Goal: Task Accomplishment & Management: Manage account settings

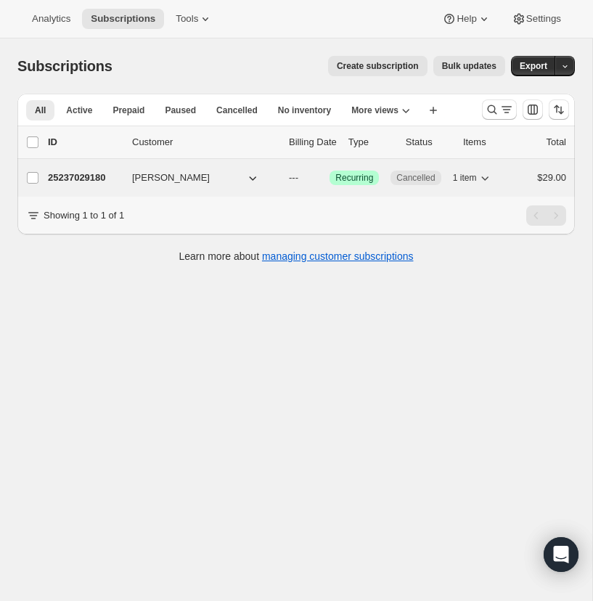
click at [82, 177] on p "25237029180" at bounding box center [84, 178] width 73 height 15
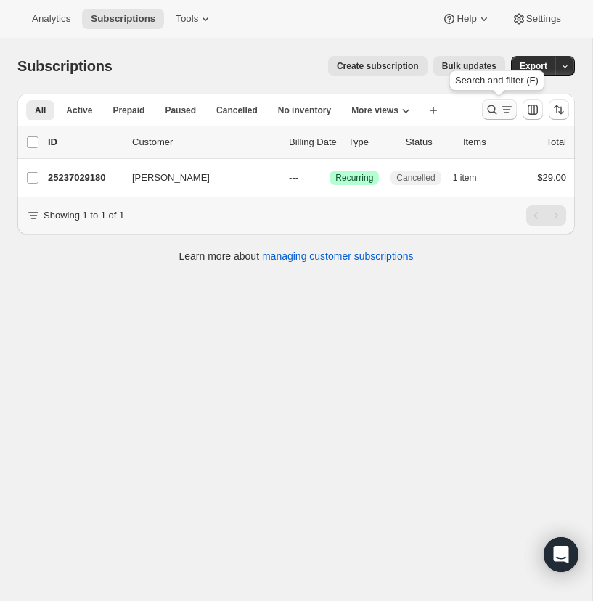
click at [493, 108] on icon "Search and filter results" at bounding box center [492, 109] width 15 height 15
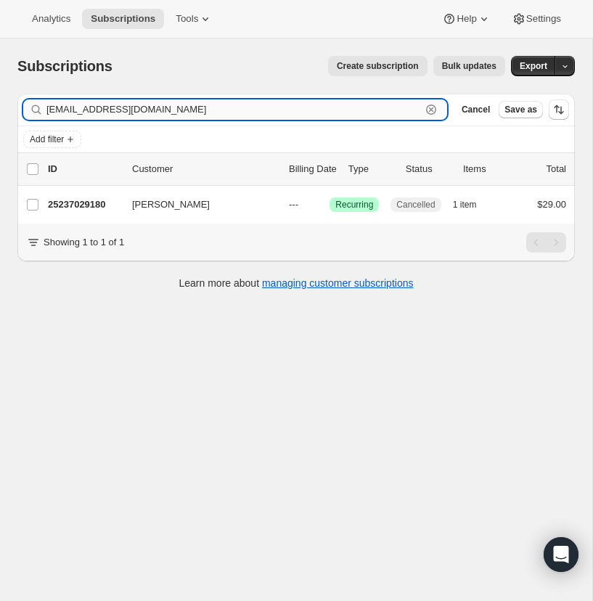
drag, startPoint x: 428, startPoint y: 106, endPoint x: 358, endPoint y: 113, distance: 70.8
click at [422, 106] on div "[EMAIL_ADDRESS][DOMAIN_NAME] Clear" at bounding box center [235, 109] width 424 height 20
drag, startPoint x: 432, startPoint y: 105, endPoint x: 191, endPoint y: 112, distance: 241.0
click at [430, 106] on icon "button" at bounding box center [431, 109] width 15 height 15
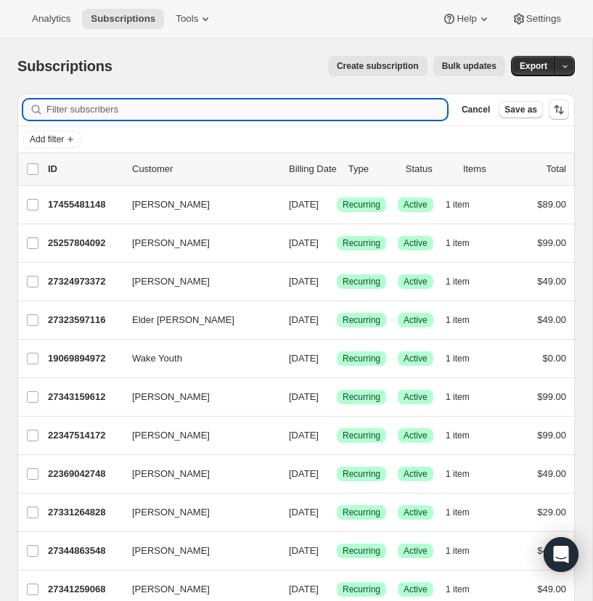
paste input "[EMAIL_ADDRESS][PERSON_NAME][DOMAIN_NAME]"
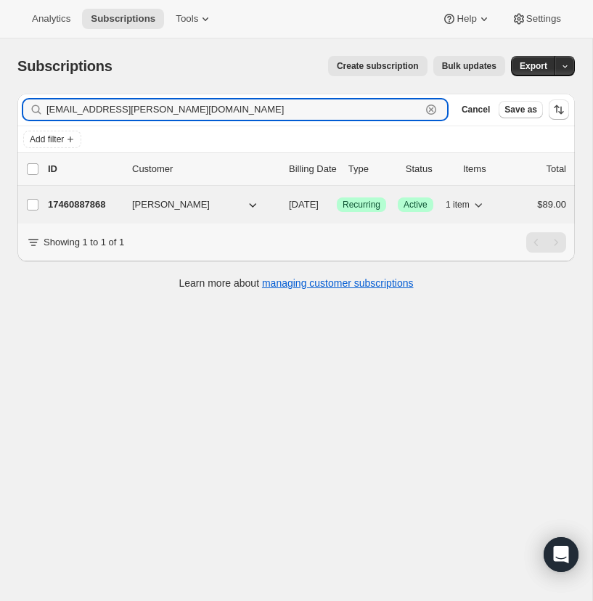
type input "[EMAIL_ADDRESS][PERSON_NAME][DOMAIN_NAME]"
click at [79, 199] on p "17460887868" at bounding box center [84, 204] width 73 height 15
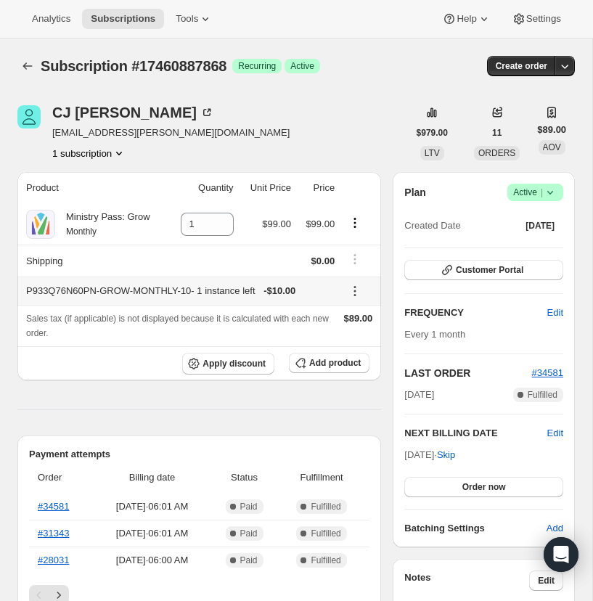
click at [353, 288] on icon at bounding box center [355, 291] width 15 height 15
click at [346, 342] on span "Remove" at bounding box center [357, 342] width 35 height 11
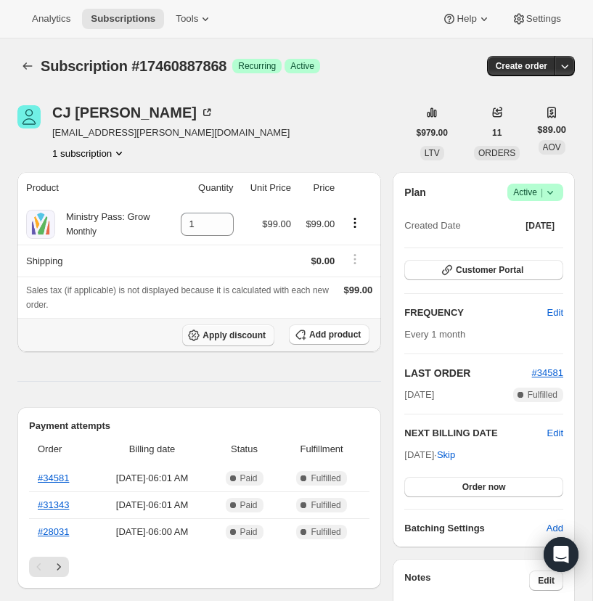
click at [224, 333] on span "Apply discount" at bounding box center [233, 335] width 63 height 12
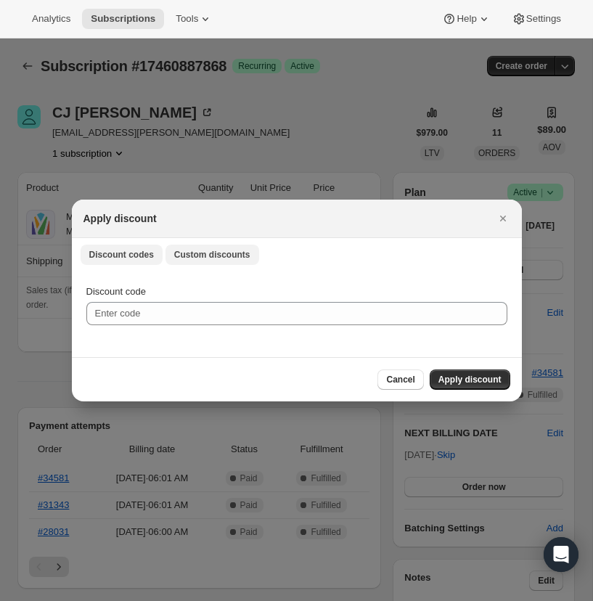
click at [201, 255] on span "Custom discounts" at bounding box center [212, 255] width 76 height 12
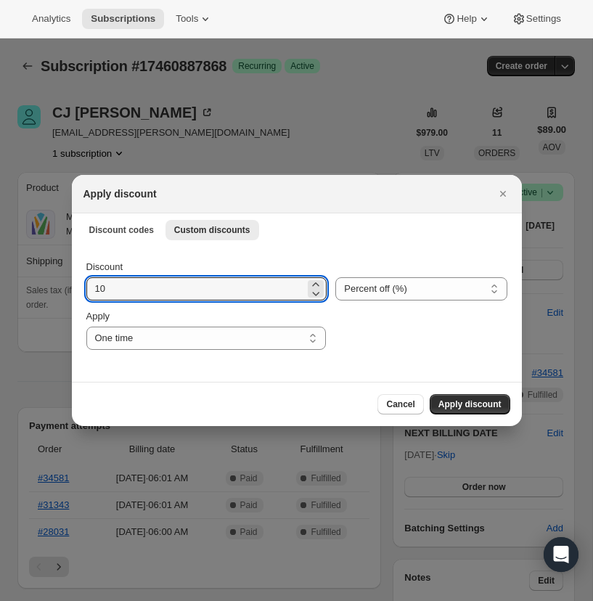
drag, startPoint x: 99, startPoint y: 290, endPoint x: 79, endPoint y: 290, distance: 20.3
click at [85, 289] on div "Discount 10 Percent off (%) Amount off ($) Percent off (%) Apply One time Speci…" at bounding box center [297, 313] width 450 height 136
type input "50"
click at [372, 292] on select "Percent off (%) Amount off ($)" at bounding box center [420, 288] width 171 height 23
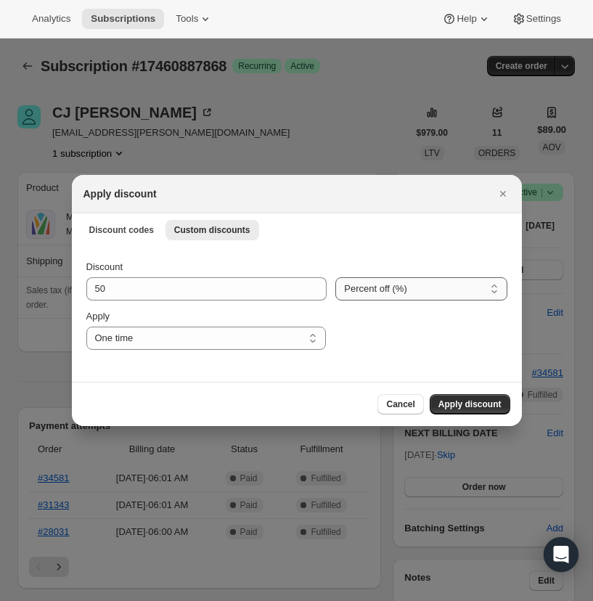
select select "fixed"
click at [335, 277] on select "Percent off (%) Amount off ($)" at bounding box center [420, 288] width 171 height 23
click at [313, 337] on select "One time Specify instances... Indefinitely" at bounding box center [205, 338] width 239 height 23
select select "indefinitely"
click at [86, 327] on select "One time Specify instances... Indefinitely" at bounding box center [205, 338] width 239 height 23
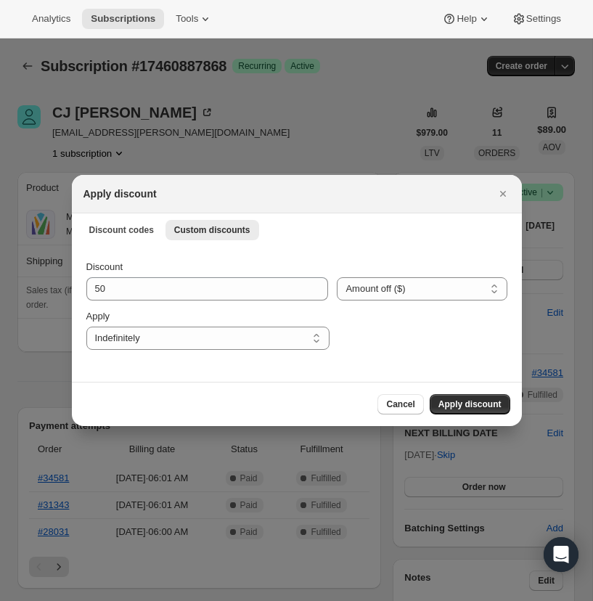
click at [468, 402] on span "Apply discount" at bounding box center [469, 404] width 63 height 12
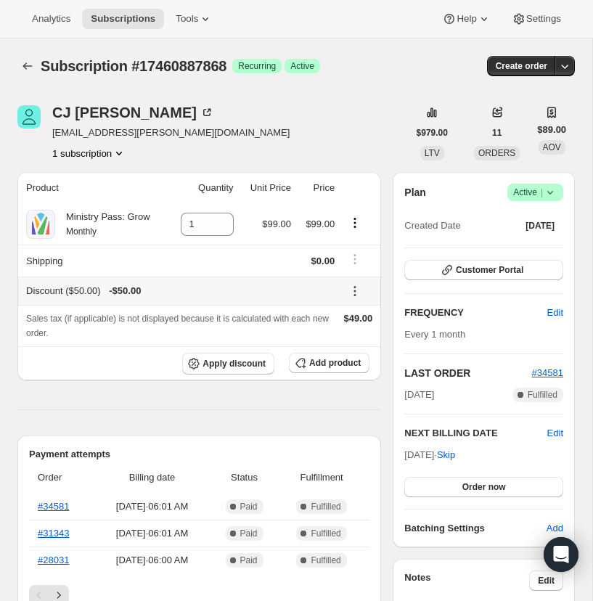
click at [353, 288] on icon at bounding box center [355, 291] width 15 height 15
click at [348, 316] on span "Edit" at bounding box center [348, 318] width 16 height 11
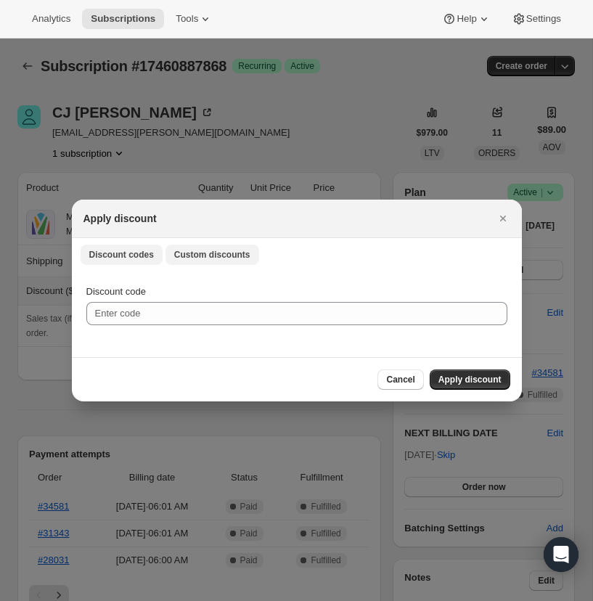
click at [209, 254] on span "Custom discounts" at bounding box center [212, 255] width 76 height 12
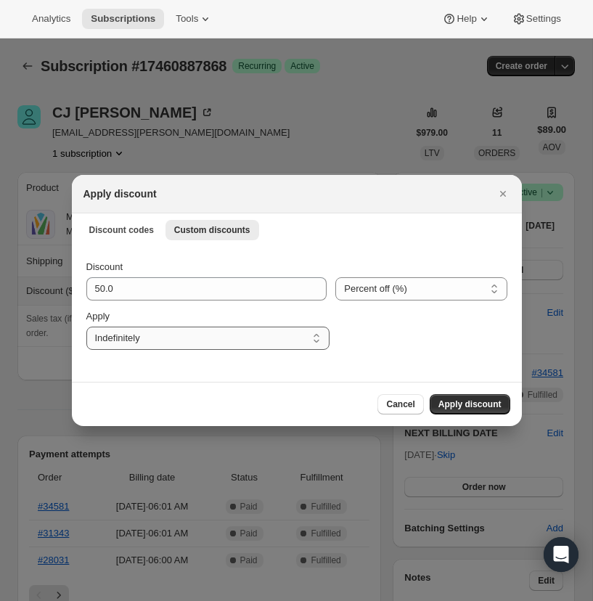
click at [316, 336] on select "One time Specify instances... Indefinitely" at bounding box center [207, 338] width 243 height 23
select select "specific"
click at [86, 327] on select "One time Specify instances... Indefinitely" at bounding box center [207, 338] width 243 height 23
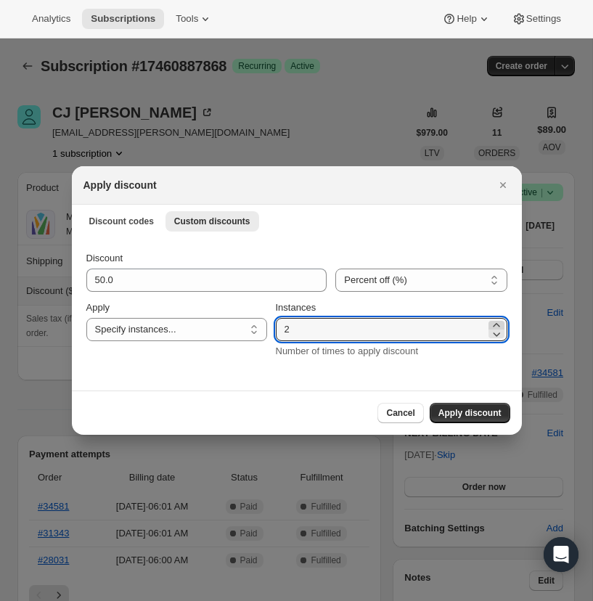
click at [495, 323] on icon ":r2pc:" at bounding box center [496, 325] width 15 height 15
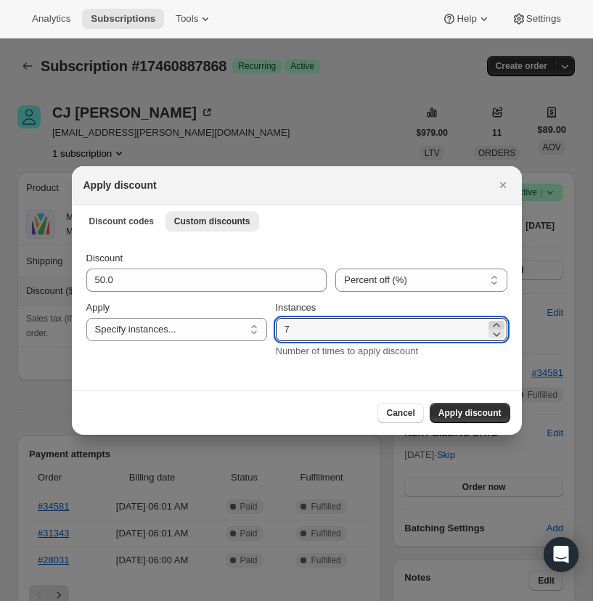
click at [494, 323] on icon ":r2pc:" at bounding box center [496, 325] width 15 height 15
click at [494, 324] on icon ":r2pc:" at bounding box center [496, 325] width 15 height 15
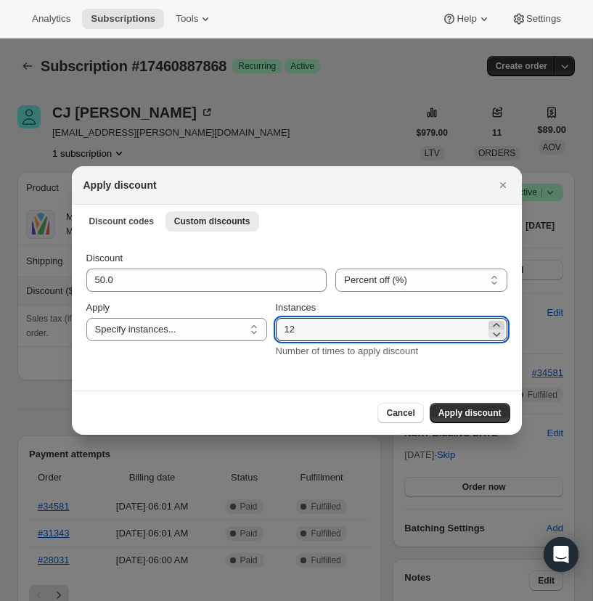
click at [494, 323] on icon ":r2pc:" at bounding box center [496, 325] width 15 height 15
click at [494, 324] on icon ":r2pc:" at bounding box center [496, 325] width 7 height 4
click at [494, 324] on icon ":r2pc:" at bounding box center [496, 325] width 15 height 15
click at [493, 323] on icon ":r2pc:" at bounding box center [496, 325] width 15 height 15
click at [494, 323] on icon ":r2pc:" at bounding box center [496, 325] width 15 height 15
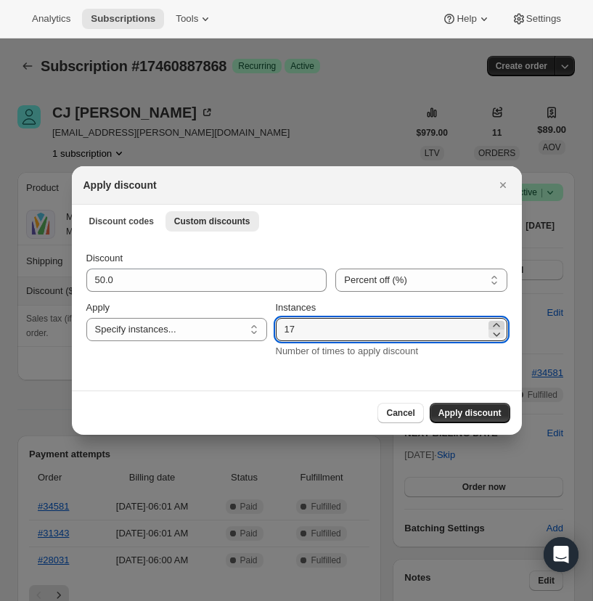
click at [494, 322] on icon ":r2pc:" at bounding box center [496, 325] width 15 height 15
click at [494, 323] on icon ":r2pc:" at bounding box center [496, 325] width 15 height 15
click at [495, 323] on icon ":r2pc:" at bounding box center [496, 325] width 15 height 15
click at [495, 322] on icon ":r2pc:" at bounding box center [496, 325] width 15 height 15
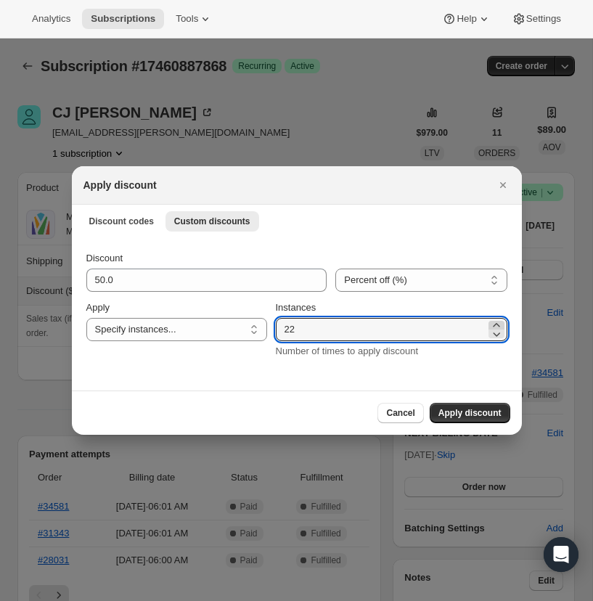
click at [495, 322] on icon ":r2pc:" at bounding box center [496, 325] width 15 height 15
type input "24"
click at [470, 376] on div "Discount 50.0 Percent off (%) Amount off ($) Percent off (%) Apply One time Spe…" at bounding box center [297, 314] width 450 height 154
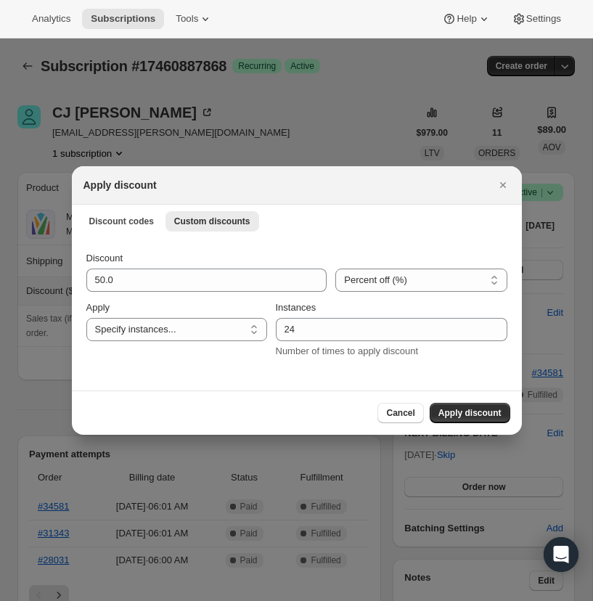
drag, startPoint x: 466, startPoint y: 409, endPoint x: 464, endPoint y: 395, distance: 14.0
click at [466, 409] on span "Apply discount" at bounding box center [469, 413] width 63 height 12
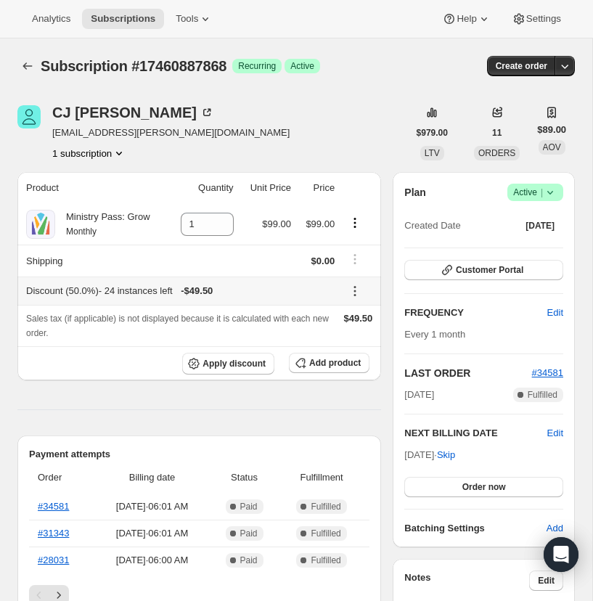
click at [353, 288] on icon at bounding box center [355, 291] width 15 height 15
click at [348, 317] on span "Edit" at bounding box center [348, 318] width 16 height 11
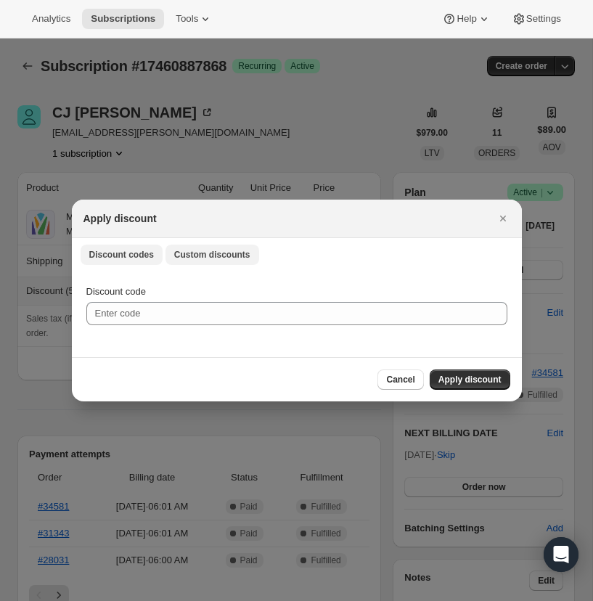
click at [217, 253] on span "Custom discounts" at bounding box center [212, 255] width 76 height 12
select select "specific"
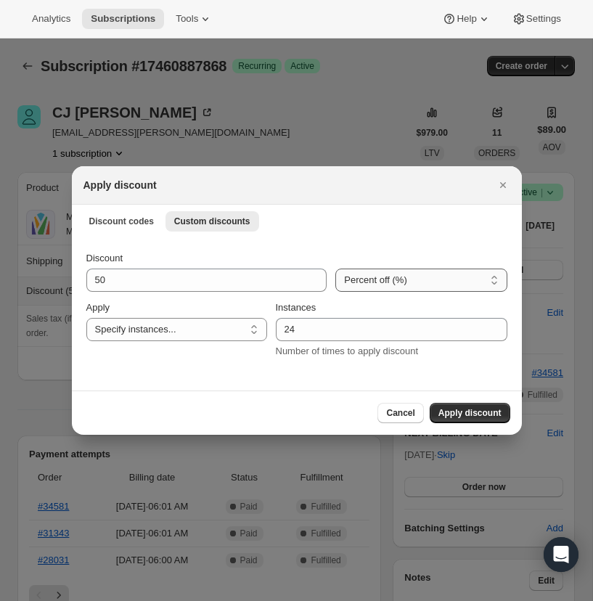
click at [398, 279] on select "Percent off (%) Amount off ($)" at bounding box center [420, 279] width 171 height 23
select select "fixed"
click at [335, 268] on select "Percent off (%) Amount off ($)" at bounding box center [420, 279] width 171 height 23
drag, startPoint x: 460, startPoint y: 411, endPoint x: 312, endPoint y: 406, distance: 148.1
click at [432, 409] on button "Apply discount" at bounding box center [470, 413] width 81 height 20
